Goal: Information Seeking & Learning: Learn about a topic

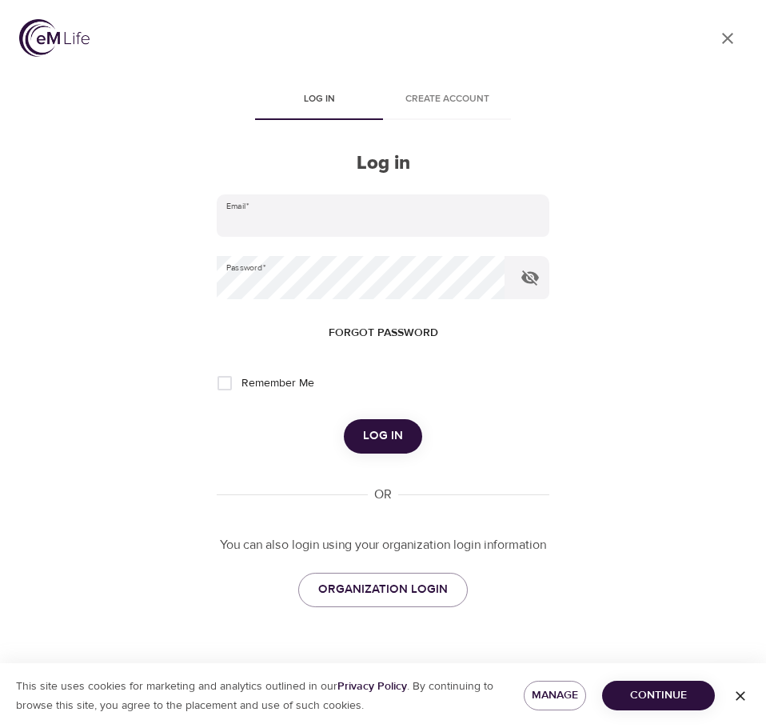
type input "kbaker@wondrhealth.com"
click at [376, 435] on span "Log in" at bounding box center [383, 435] width 40 height 21
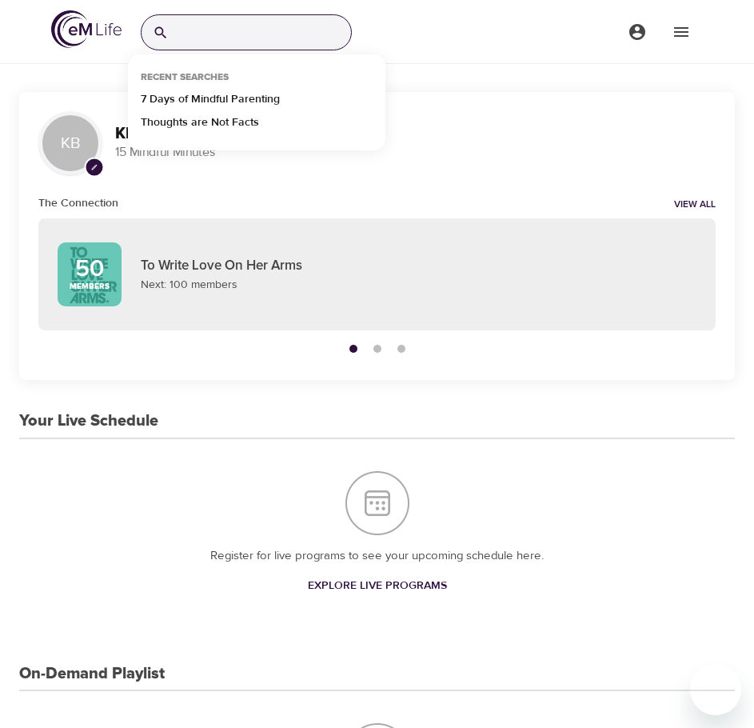
click at [258, 34] on input "search" at bounding box center [263, 32] width 176 height 34
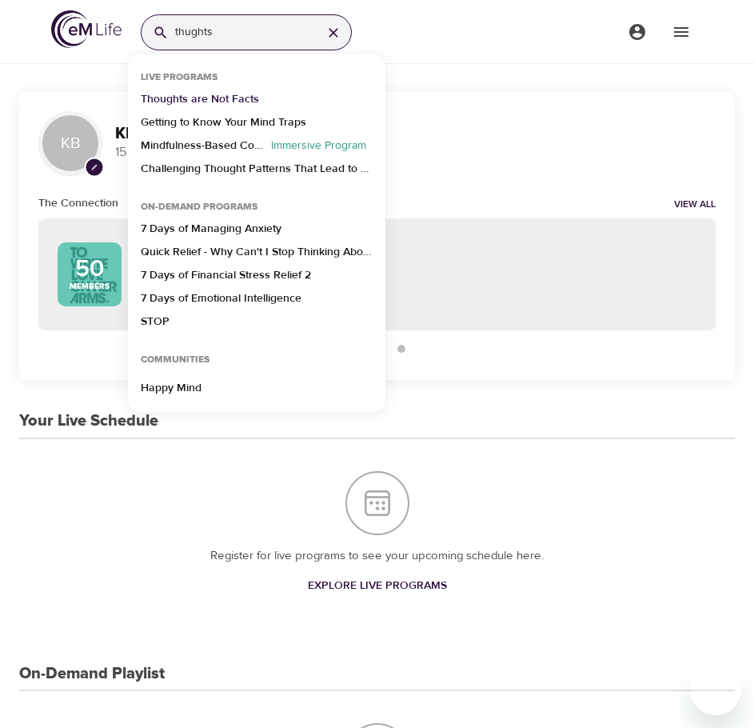
type input "thughts"
click at [226, 98] on p "Thoughts are Not Facts" at bounding box center [200, 102] width 118 height 23
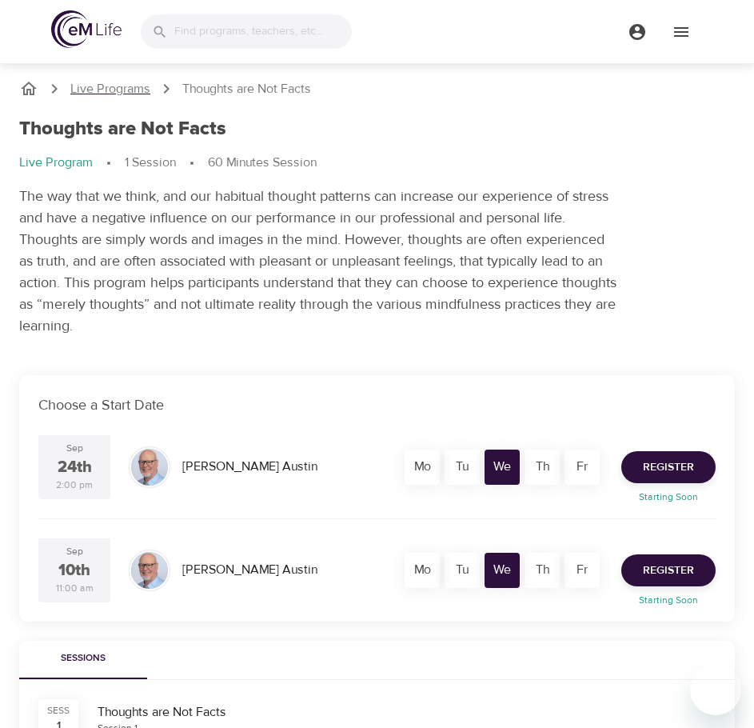
click at [90, 92] on p "Live Programs" at bounding box center [110, 89] width 80 height 18
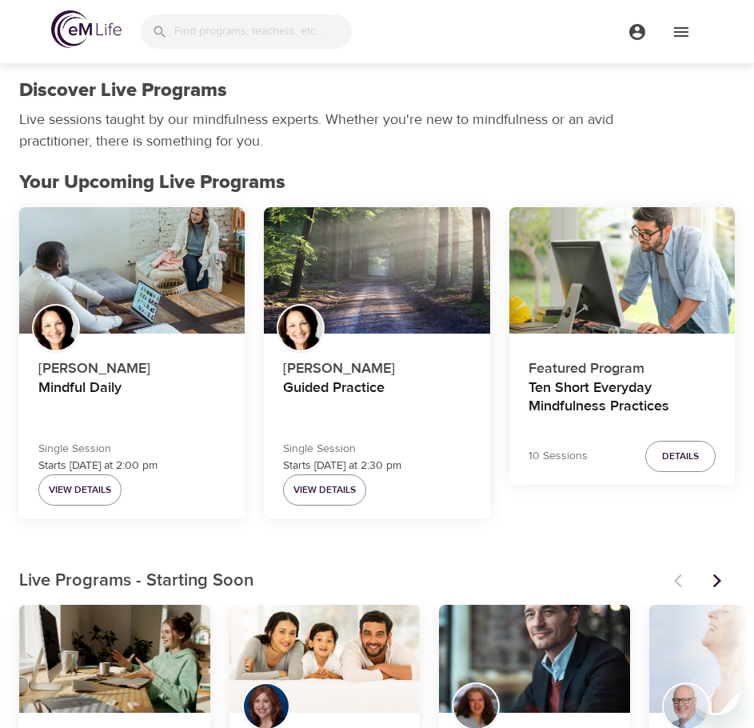
click at [95, 34] on img at bounding box center [86, 29] width 70 height 38
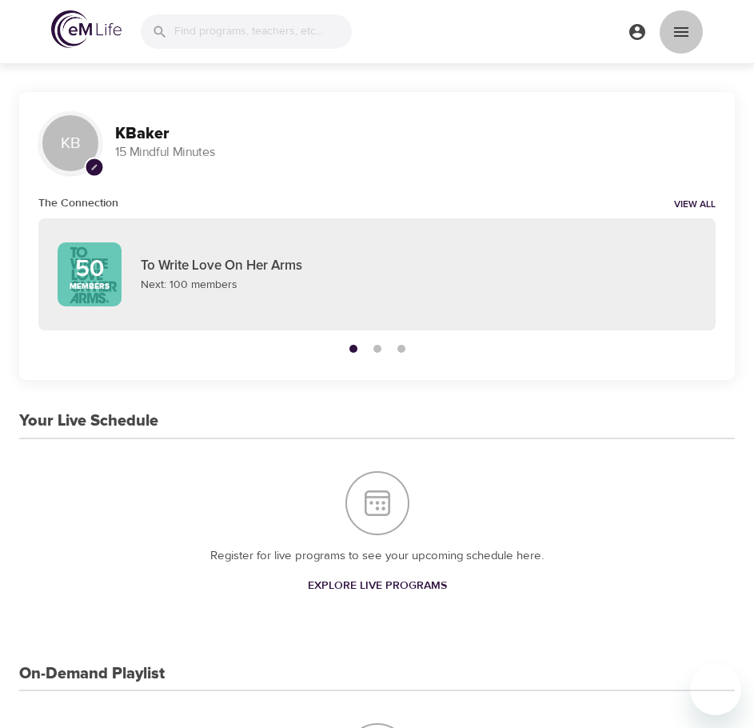
click at [677, 30] on icon "menu" at bounding box center [681, 31] width 19 height 19
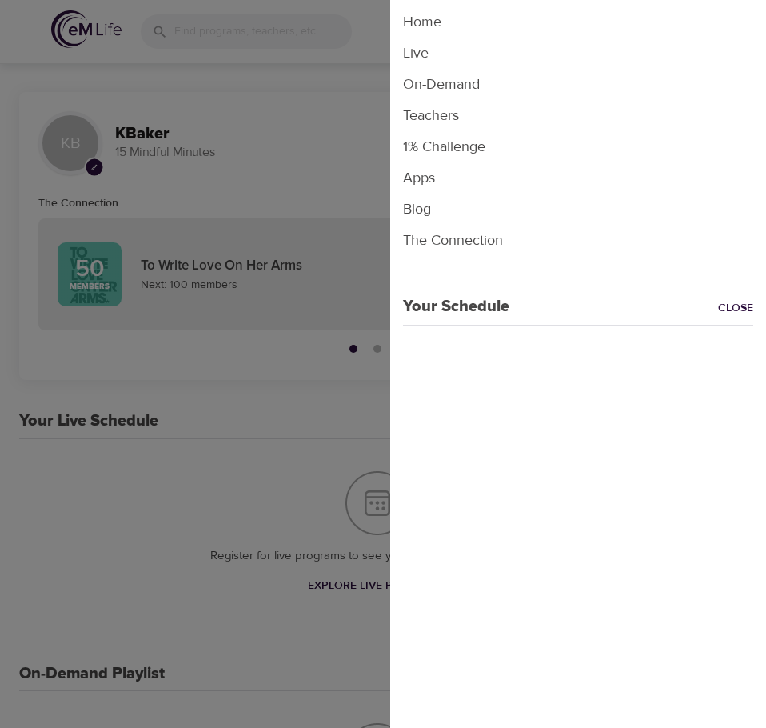
click at [426, 80] on li "On-Demand" at bounding box center [578, 84] width 376 height 31
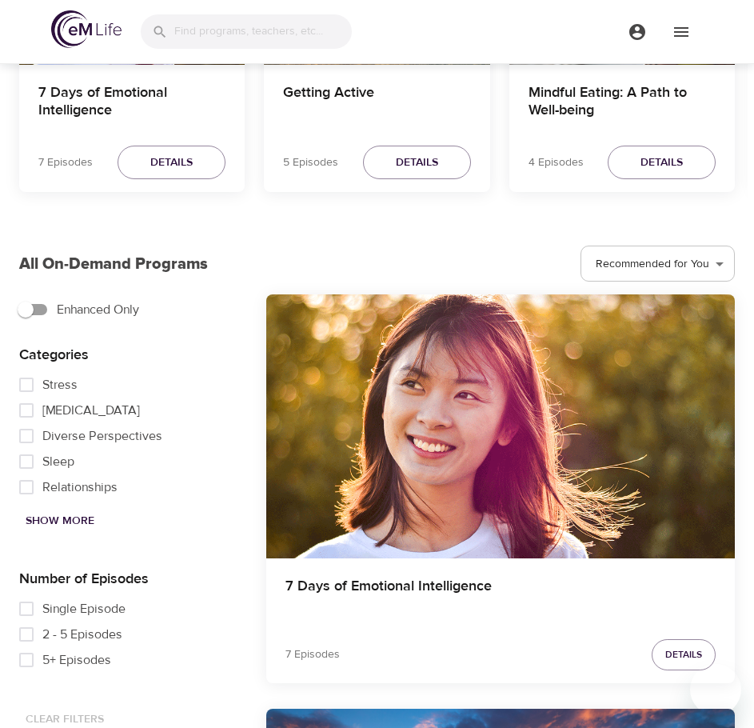
scroll to position [640, 0]
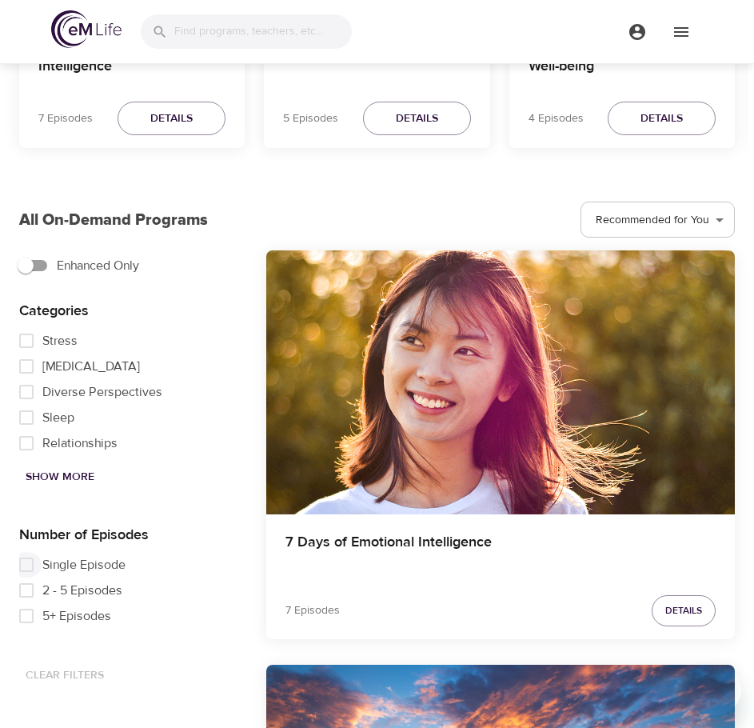
click at [27, 566] on input "Single Episode" at bounding box center [26, 565] width 32 height 26
checkbox input "true"
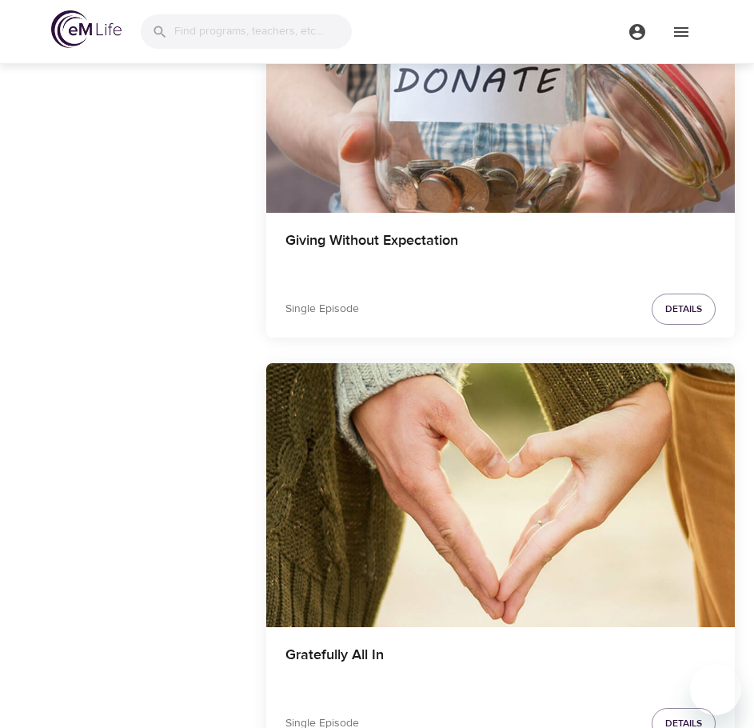
scroll to position [1760, 0]
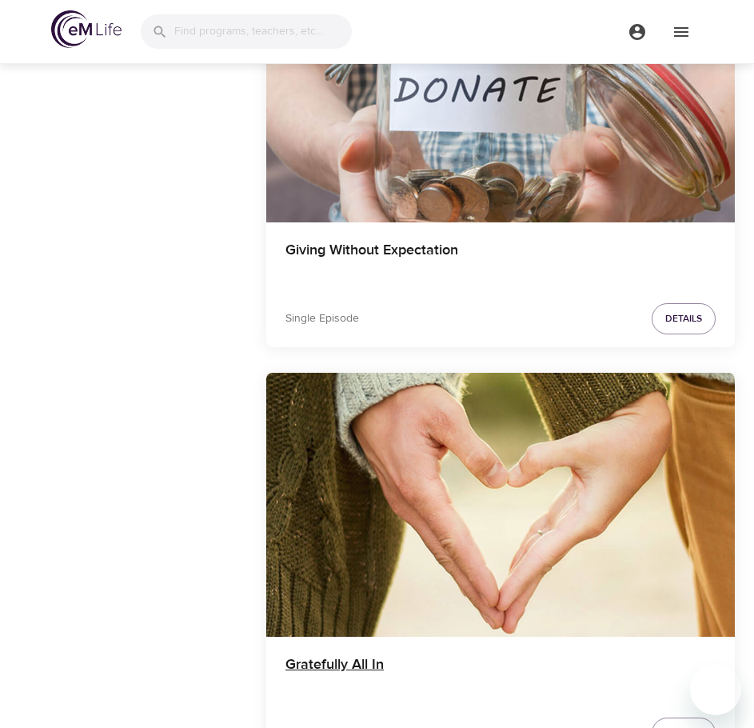
click at [353, 661] on h4 "Gratefully All In" at bounding box center [501, 675] width 430 height 38
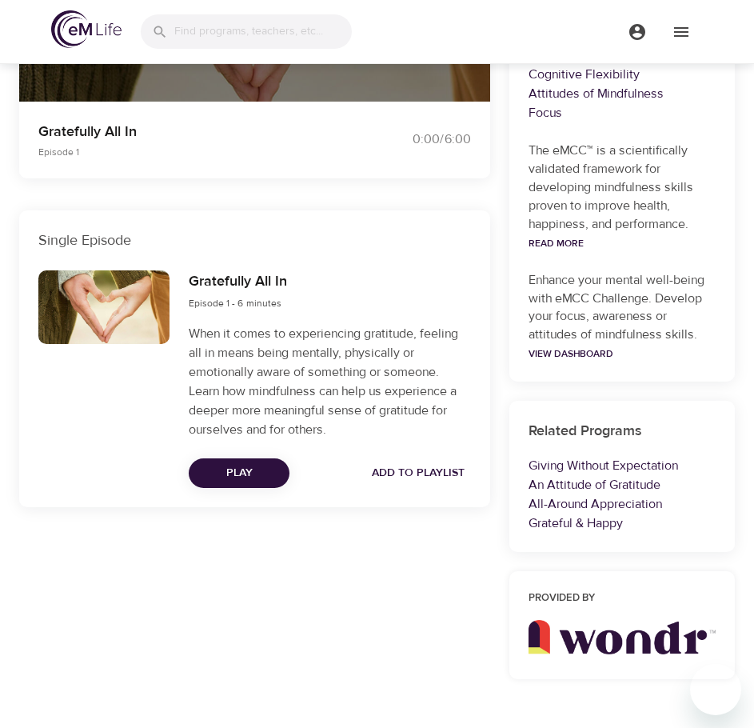
scroll to position [396, 0]
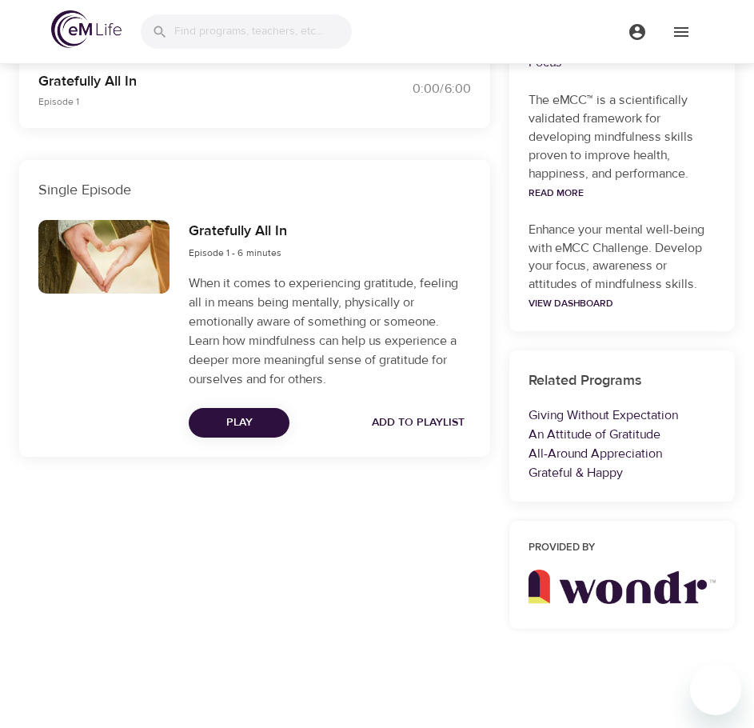
click at [291, 270] on div "Gratefully All In Episode 1 - 6 minutes When it comes to experiencing gratitude…" at bounding box center [329, 328] width 301 height 237
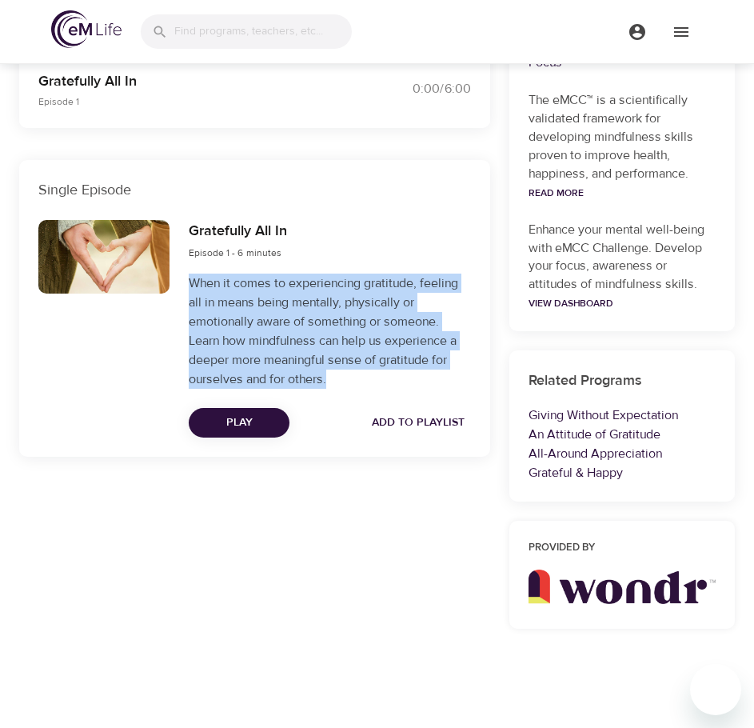
drag, startPoint x: 336, startPoint y: 382, endPoint x: 190, endPoint y: 286, distance: 175.5
click at [190, 286] on p "When it comes to experiencing gratitude, feeling all in means being mentally, p…" at bounding box center [330, 331] width 282 height 115
copy p "When it comes to experiencing gratitude, feeling all in means being mentally, p…"
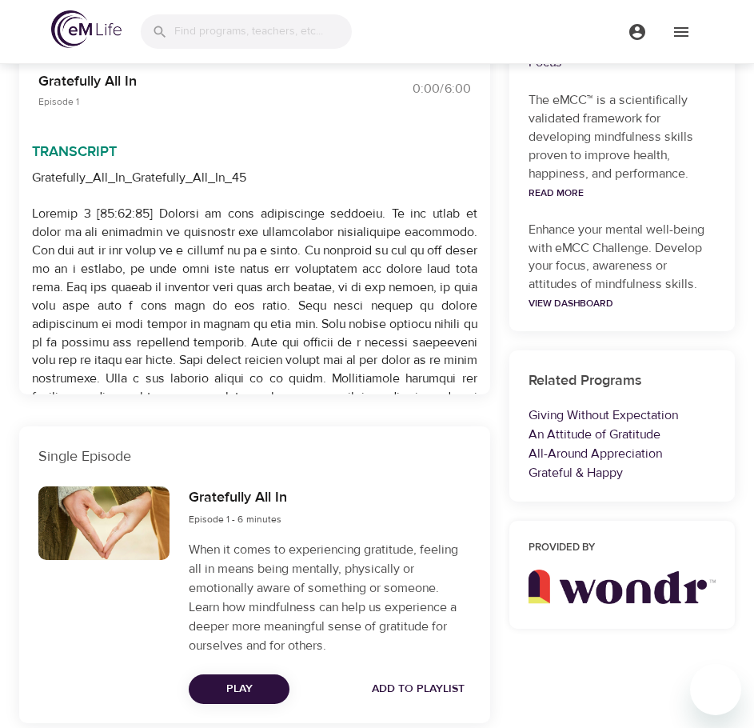
click at [276, 594] on div "Gratefully All In Episode 1 0:00 / 6:00 Transcript Gratefully_All_In_Gratefully…" at bounding box center [255, 265] width 490 height 933
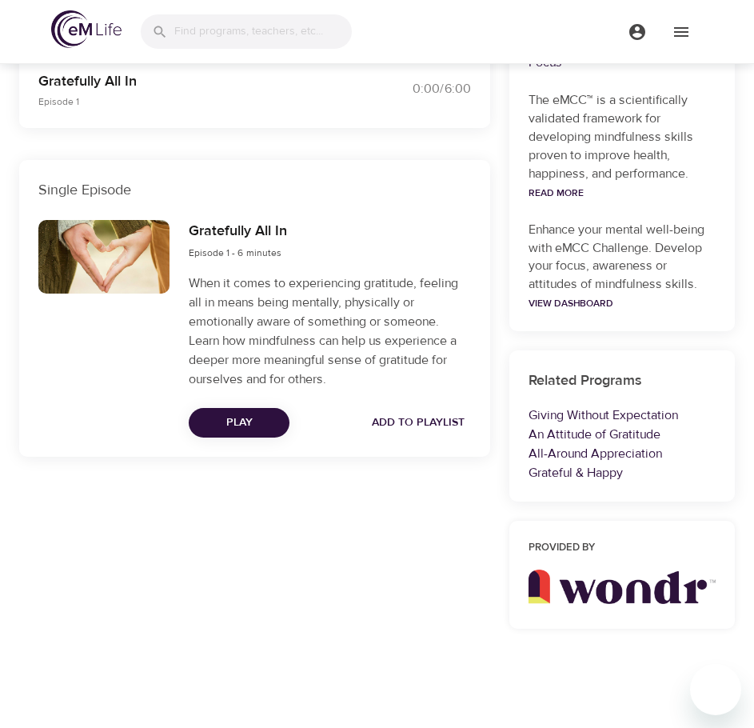
click at [334, 385] on p "When it comes to experiencing gratitude, feeling all in means being mentally, p…" at bounding box center [330, 331] width 282 height 115
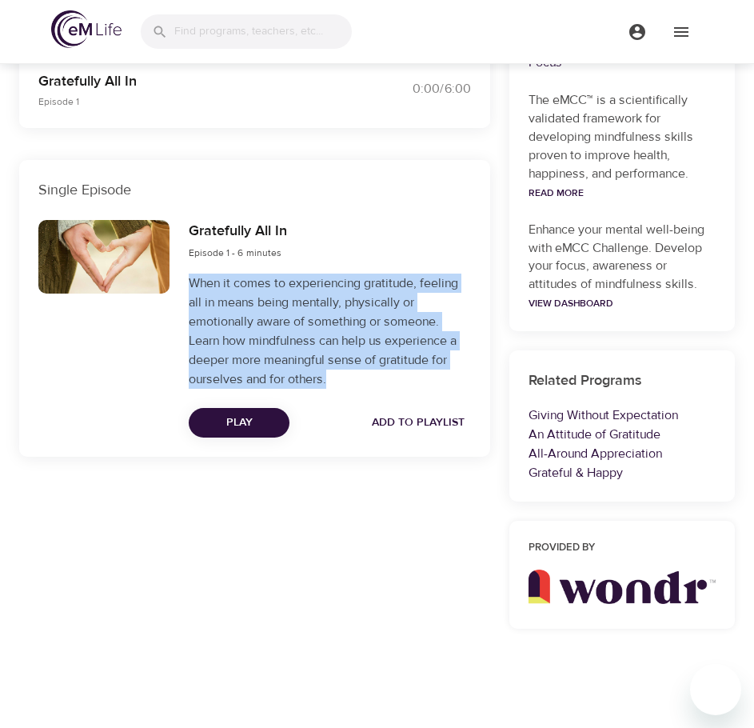
drag, startPoint x: 332, startPoint y: 377, endPoint x: 192, endPoint y: 282, distance: 169.3
click at [192, 282] on p "When it comes to experiencing gratitude, feeling all in means being mentally, p…" at bounding box center [330, 331] width 282 height 115
copy p "When it comes to experiencing gratitude, feeling all in means being mentally, p…"
